Goal: Find specific page/section: Find specific page/section

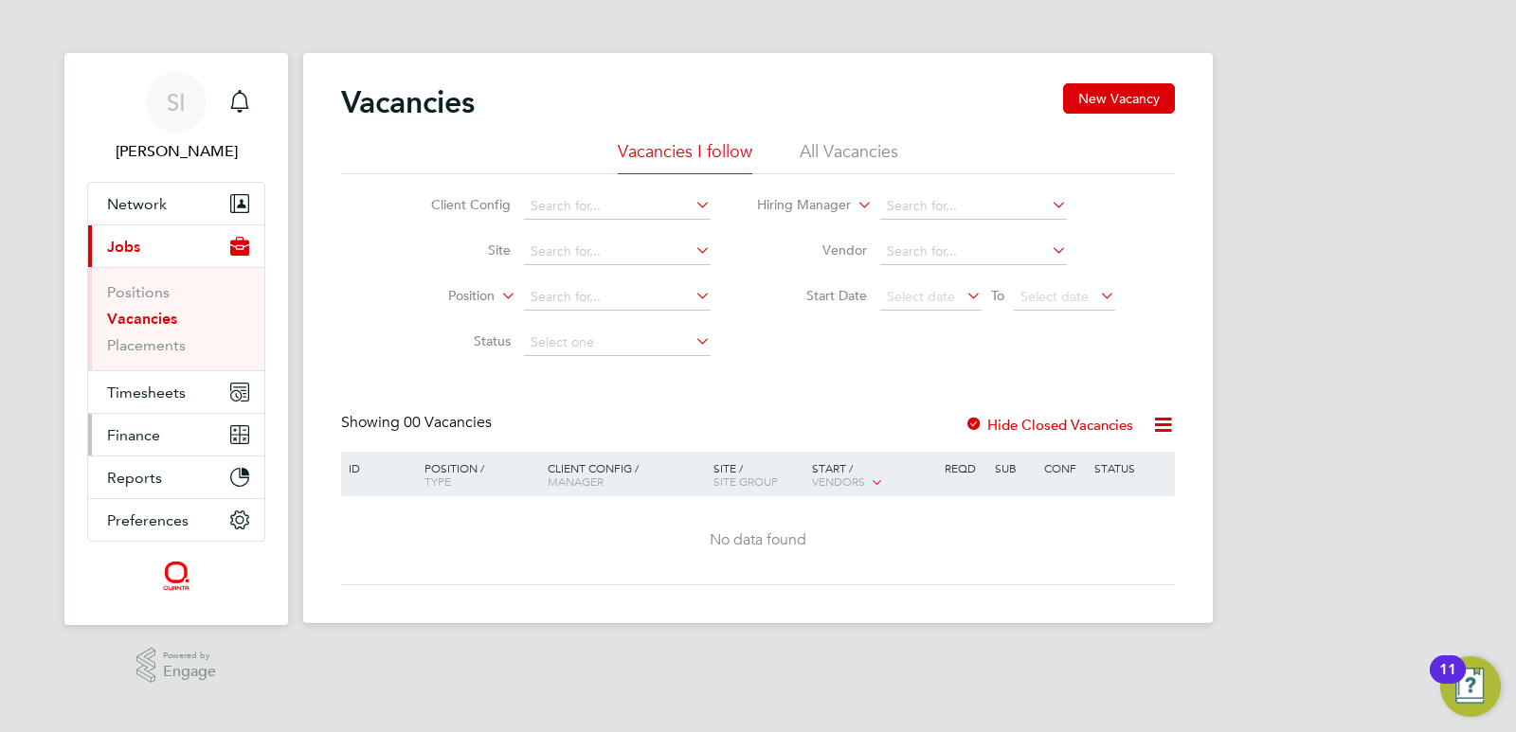
click at [139, 434] on span "Finance" at bounding box center [133, 435] width 53 height 18
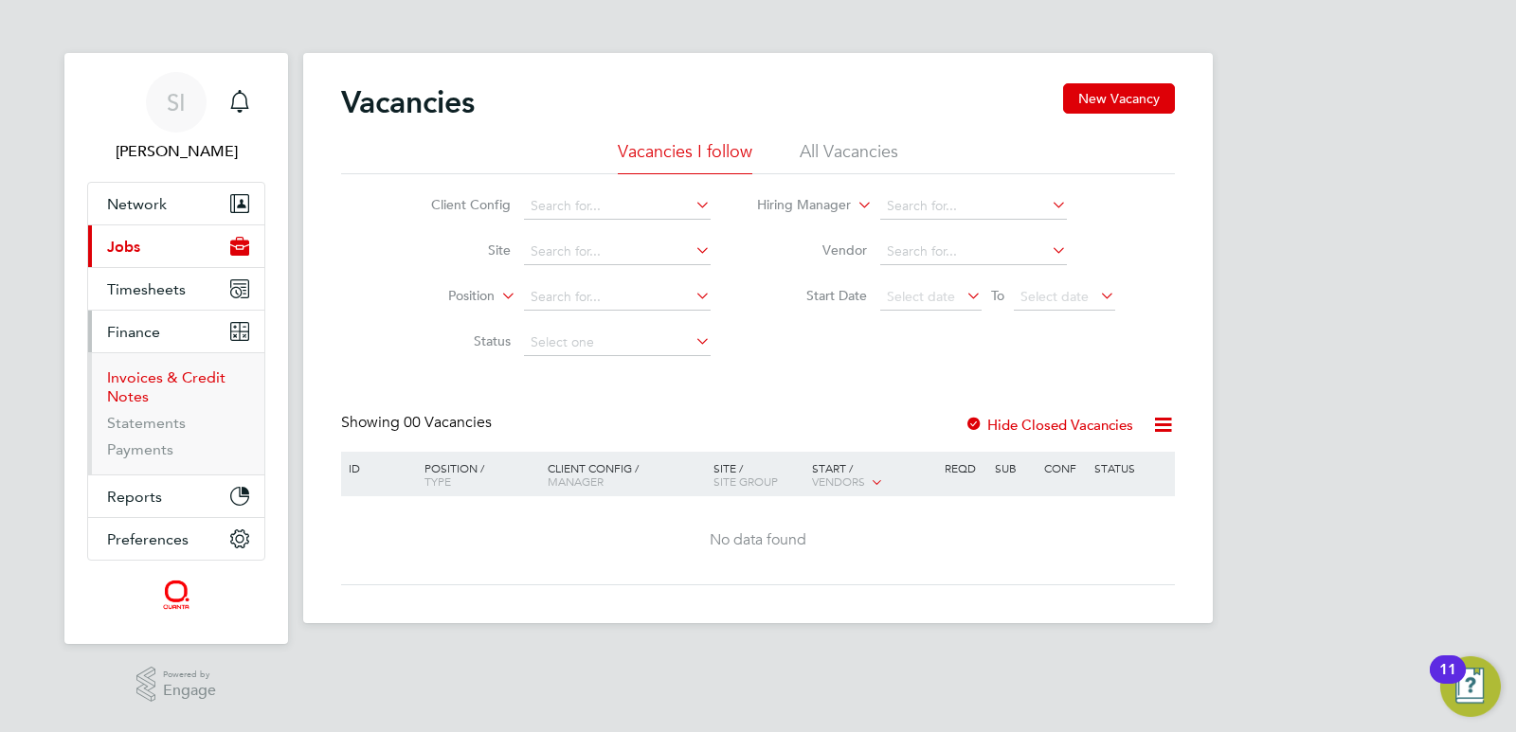
click at [146, 386] on link "Invoices & Credit Notes" at bounding box center [166, 387] width 118 height 37
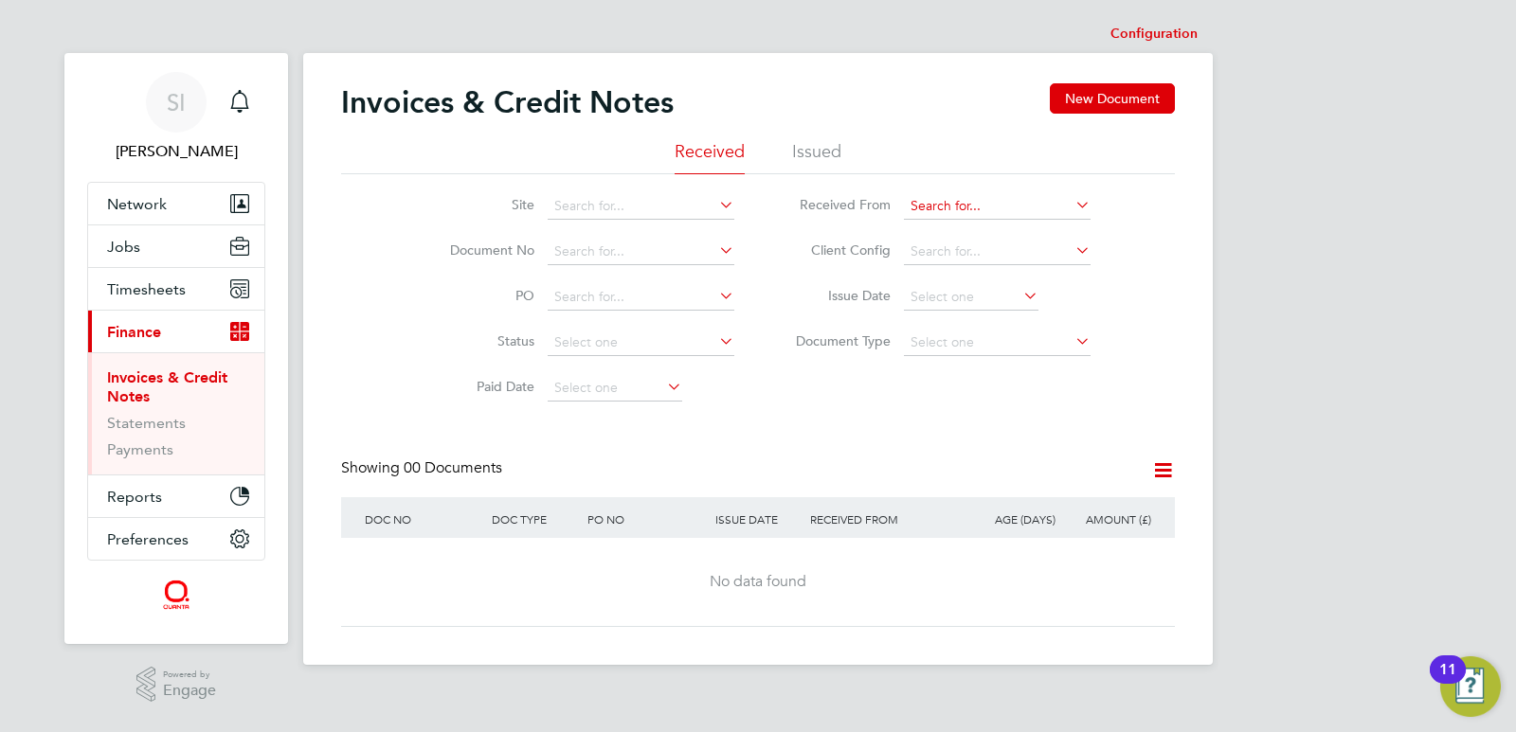
click at [911, 204] on input at bounding box center [997, 206] width 187 height 27
click at [830, 155] on li "Issued" at bounding box center [816, 157] width 49 height 34
